Goal: Task Accomplishment & Management: Complete application form

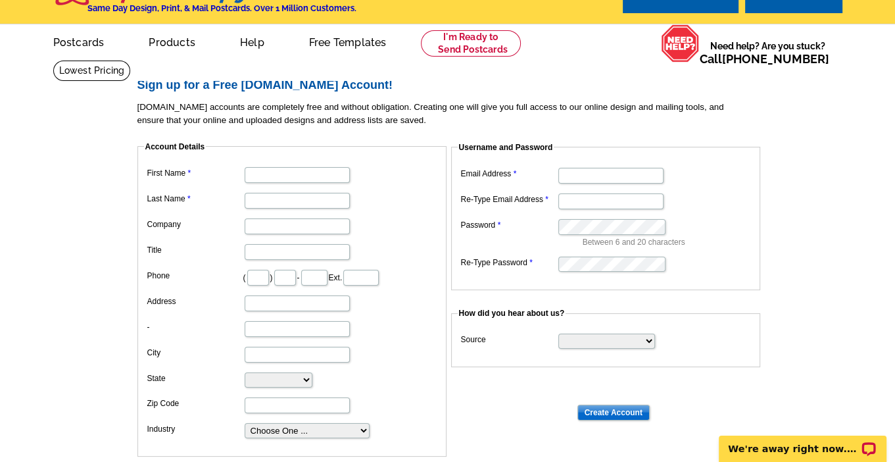
scroll to position [97, 0]
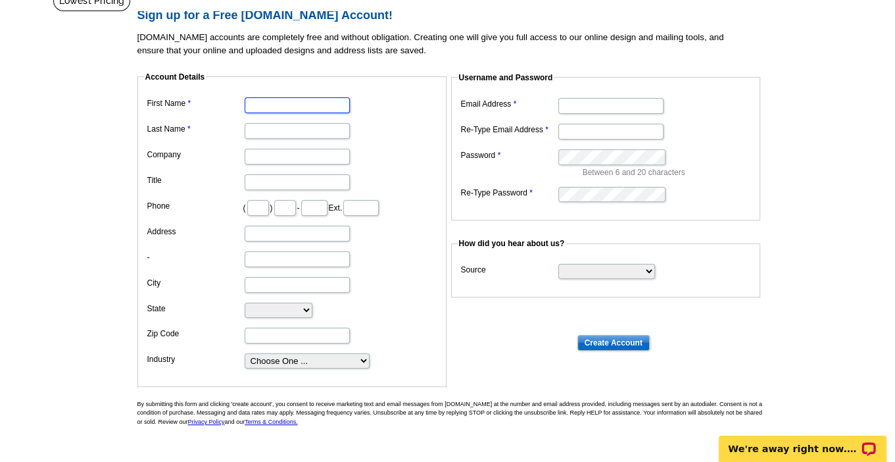
click at [300, 106] on input "First Name" at bounding box center [297, 105] width 105 height 16
type input "[PERSON_NAME]"
type input "De [PERSON_NAME]"
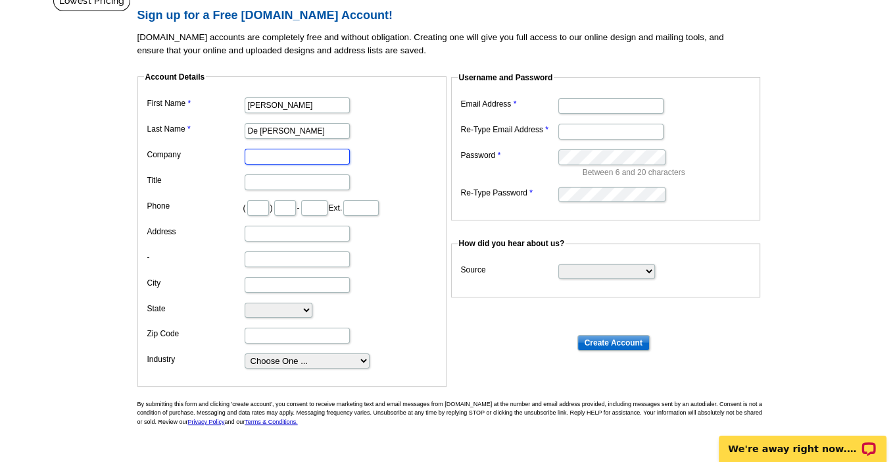
click at [305, 151] on input "Company" at bounding box center [297, 157] width 105 height 16
type input "My Home Group"
click at [273, 178] on input "Title" at bounding box center [297, 182] width 105 height 16
type input "REALTOR®"
click at [252, 209] on input "text" at bounding box center [258, 208] width 22 height 16
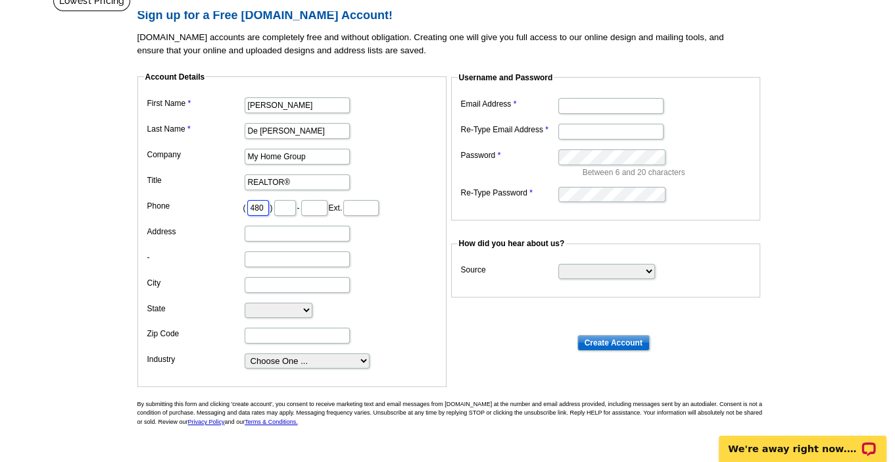
type input "480"
click at [296, 211] on input "text" at bounding box center [285, 208] width 22 height 16
type input "868"
click at [327, 203] on input "text" at bounding box center [314, 208] width 26 height 16
type input "5722"
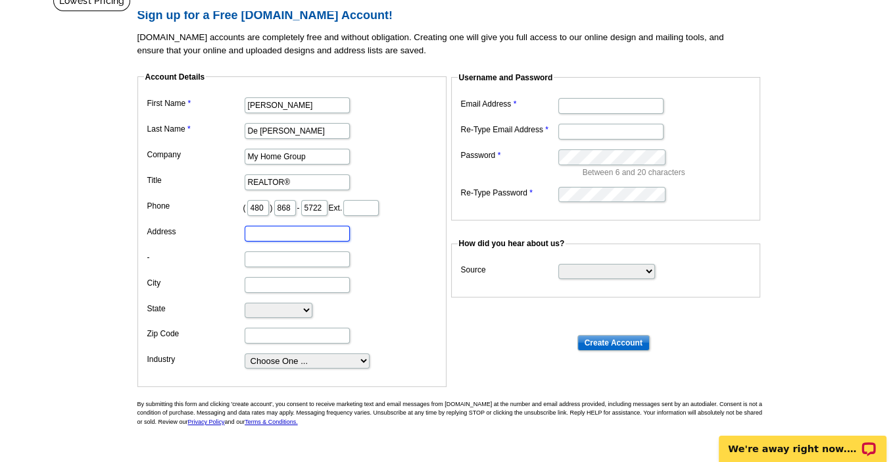
click at [286, 235] on input "Address" at bounding box center [297, 234] width 105 height 16
type input "[STREET_ADDRESS]"
type input "[GEOGRAPHIC_DATA]"
select select "AZ"
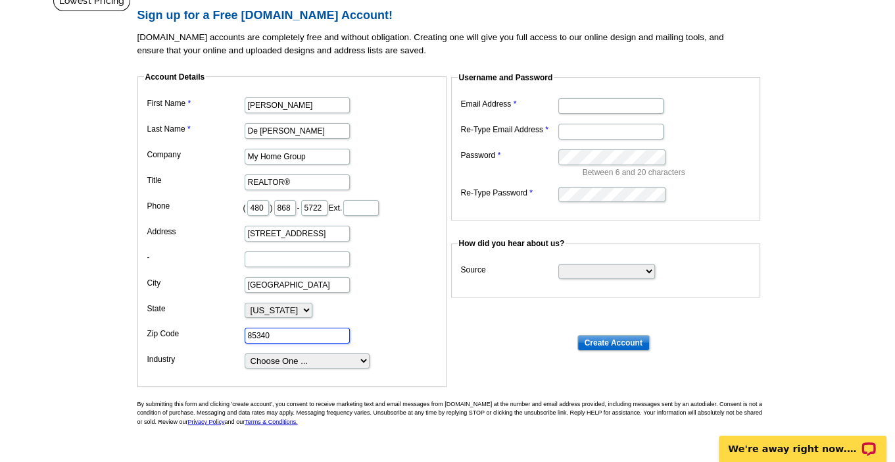
type input "85340"
click at [283, 361] on select "Choose One ... Residential Real Estate Accounting Agriculture Architecture Arts…" at bounding box center [307, 360] width 125 height 15
select select "2"
click at [245, 353] on select "Choose One ... Residential Real Estate Accounting Agriculture Architecture Arts…" at bounding box center [307, 360] width 125 height 15
click at [408, 271] on dl "First Name [PERSON_NAME] Last Name De [PERSON_NAME] Company My Home Group Title…" at bounding box center [292, 231] width 296 height 275
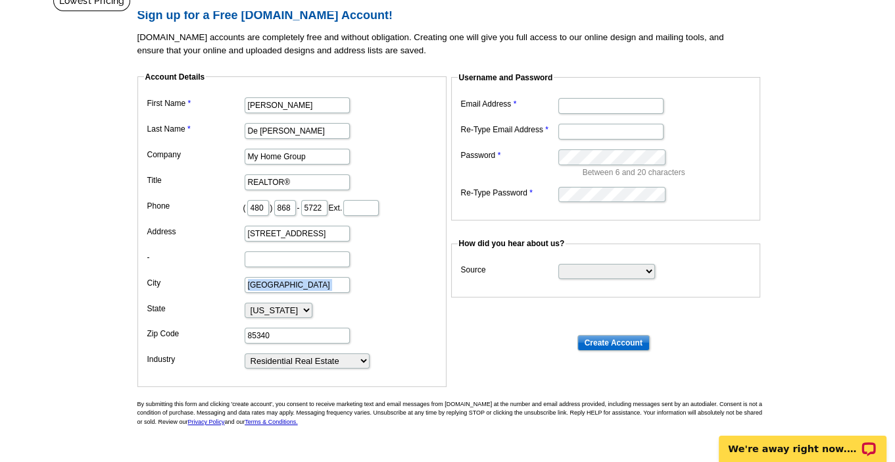
click at [408, 271] on dl "First Name [PERSON_NAME] Last Name De [PERSON_NAME] Company My Home Group Title…" at bounding box center [292, 231] width 296 height 275
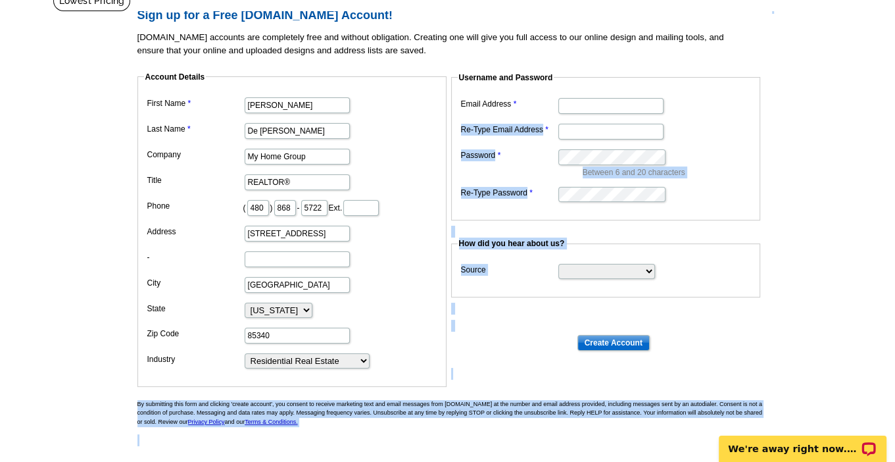
drag, startPoint x: 798, startPoint y: 155, endPoint x: 618, endPoint y: 106, distance: 186.6
click at [618, 106] on main "Sign up for a Free [DOMAIN_NAME] Account! [DOMAIN_NAME] accounts are completely…" at bounding box center [447, 246] width 895 height 512
click at [618, 106] on input "Email Address" at bounding box center [610, 106] width 105 height 16
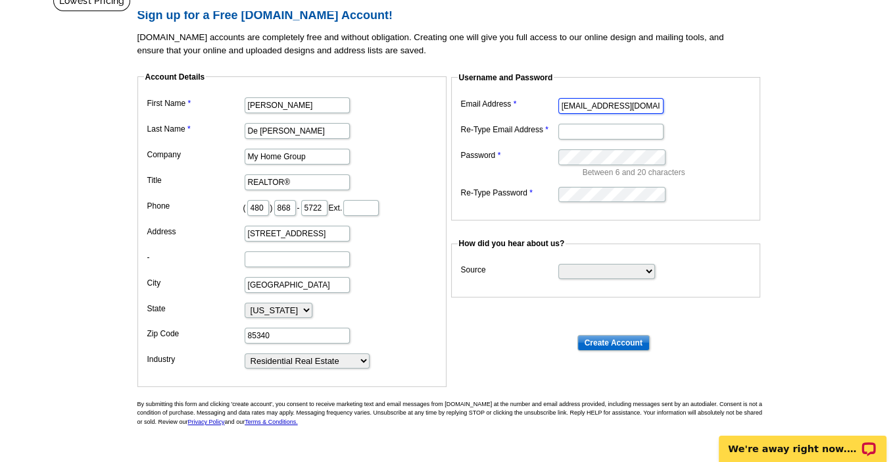
type input "[EMAIL_ADDRESS][DOMAIN_NAME]"
click at [598, 131] on input "Re-Type Email Address" at bounding box center [610, 132] width 105 height 16
type input "[EMAIL_ADDRESS][DOMAIN_NAME]"
click at [620, 148] on dd "Between 6 and 20 characters" at bounding box center [606, 162] width 296 height 32
click at [692, 193] on dd at bounding box center [606, 193] width 296 height 20
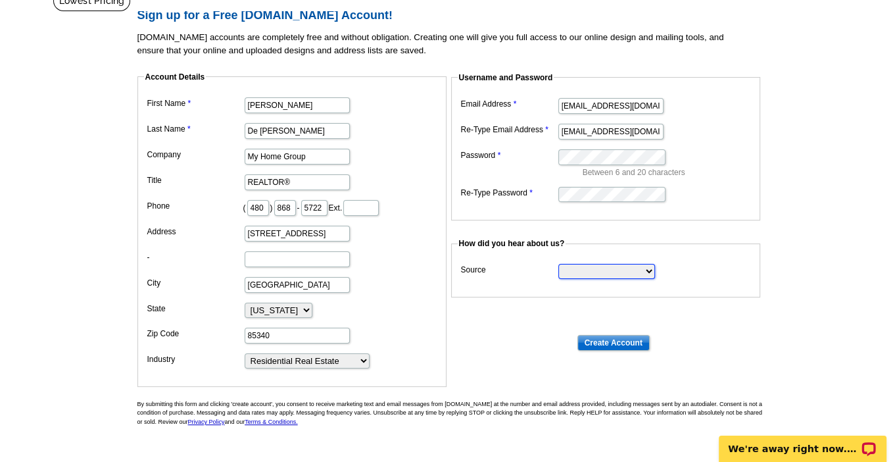
click at [579, 272] on select "Search Engine Television Ad Direct Mail Postcard Email Referred by a friend Oth…" at bounding box center [606, 271] width 97 height 15
select select "other"
click at [558, 264] on select "Search Engine Television Ad Direct Mail Postcard Email Referred by a friend Oth…" at bounding box center [606, 271] width 97 height 15
click at [781, 250] on main "Sign up for a Free [DOMAIN_NAME] Account! [DOMAIN_NAME] accounts are completely…" at bounding box center [447, 246] width 895 height 512
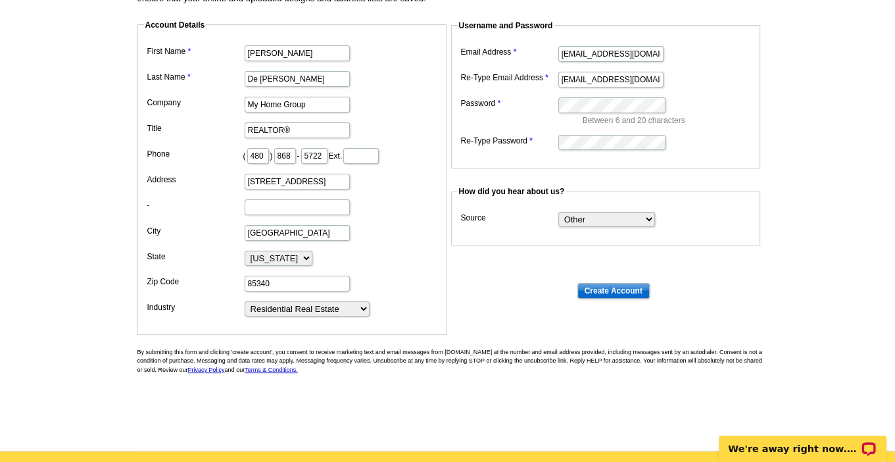
scroll to position [150, 0]
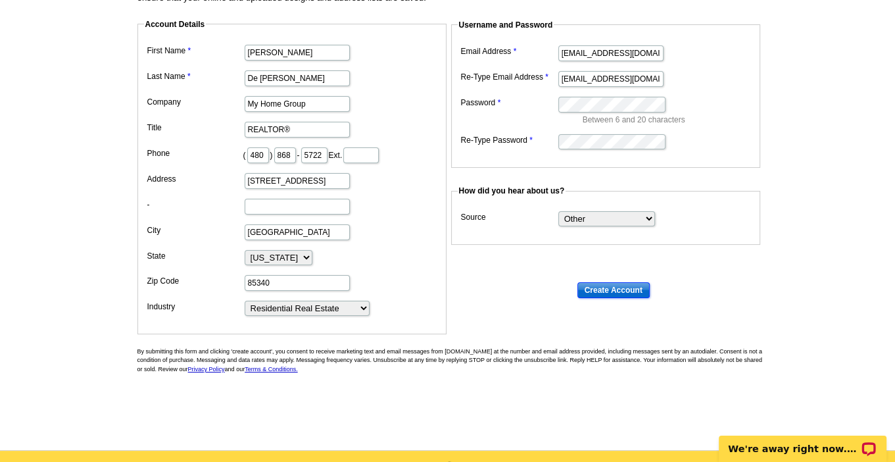
click at [626, 290] on input "Create Account" at bounding box center [613, 290] width 72 height 16
